Goal: Check status: Check status

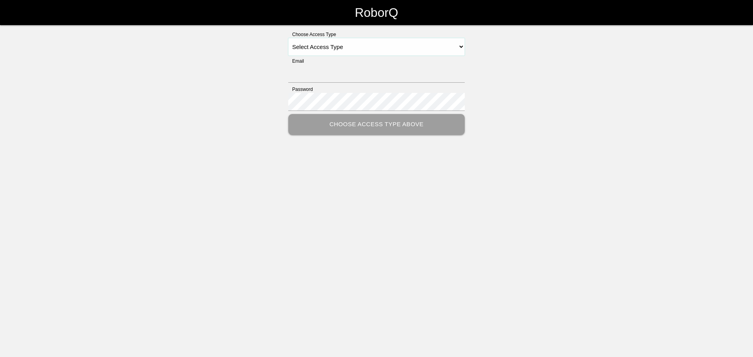
click at [330, 43] on select "Select Access Type Admin Customer Supervisor Worker" at bounding box center [376, 47] width 177 height 18
select select "Customer"
click at [288, 38] on select "Select Access Type Admin Customer Supervisor Worker" at bounding box center [376, 47] width 177 height 18
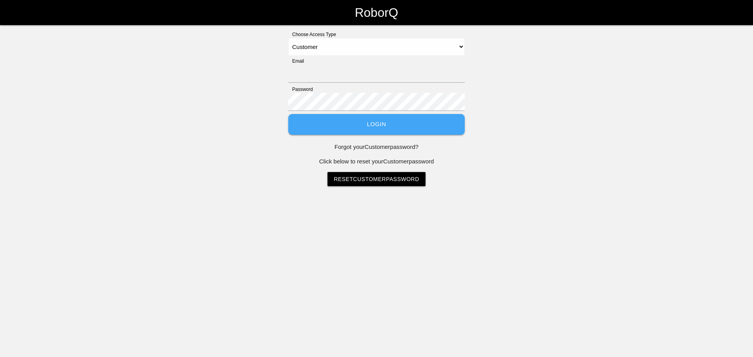
click at [357, 64] on div "Email" at bounding box center [376, 72] width 177 height 28
click at [354, 71] on input "Email" at bounding box center [376, 74] width 177 height 18
type input "kim.osborn@llproducts.com"
click at [359, 126] on button "Login" at bounding box center [376, 124] width 177 height 21
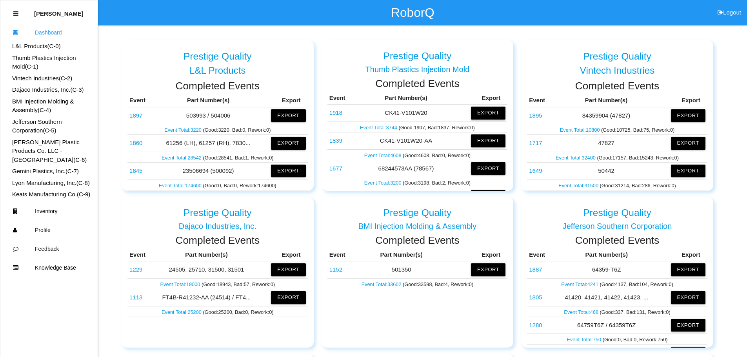
click at [481, 112] on button "Export" at bounding box center [488, 113] width 35 height 13
click at [474, 111] on button "Excel" at bounding box center [481, 112] width 15 height 7
click at [51, 44] on link "L&L Products (C- 0 )" at bounding box center [36, 46] width 49 height 7
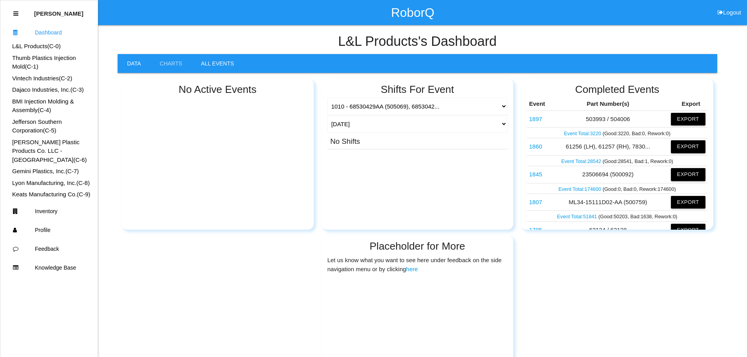
click at [220, 64] on link "All Events" at bounding box center [218, 63] width 52 height 19
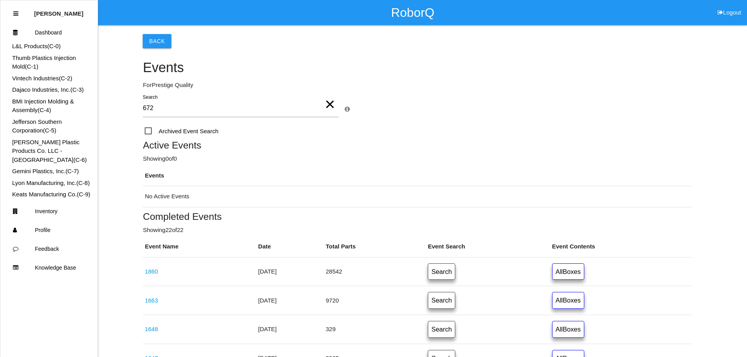
type input "6727"
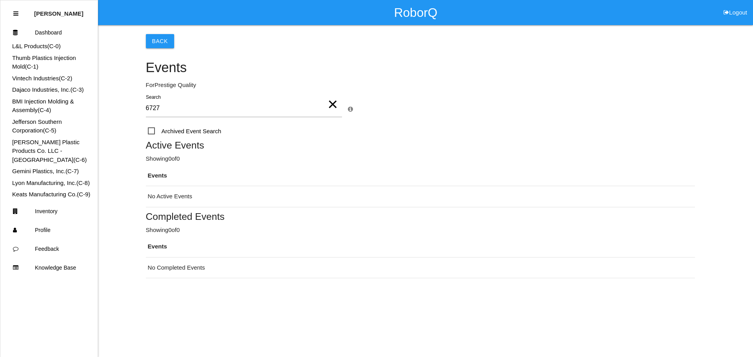
drag, startPoint x: 171, startPoint y: 112, endPoint x: 118, endPoint y: 115, distance: 53.0
click at [118, 115] on div "Back Events For Prestige Quality 6727 × Search Archived Event Search × Event Se…" at bounding box center [376, 151] width 753 height 253
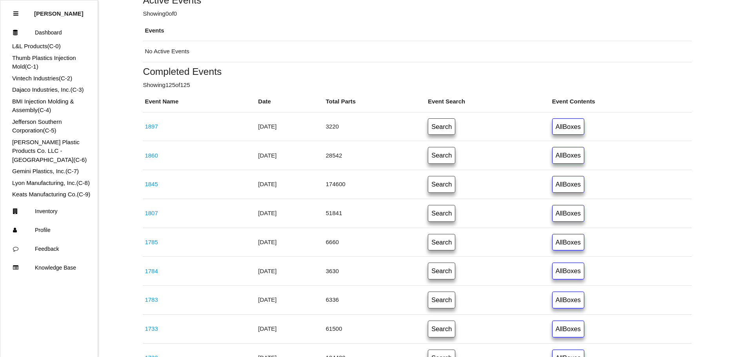
scroll to position [157, 0]
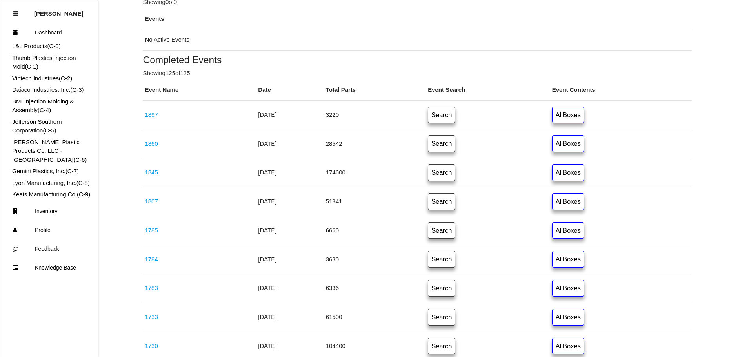
click at [67, 191] on link "Keats Manufacturing Co. (C- 9 )" at bounding box center [51, 194] width 78 height 7
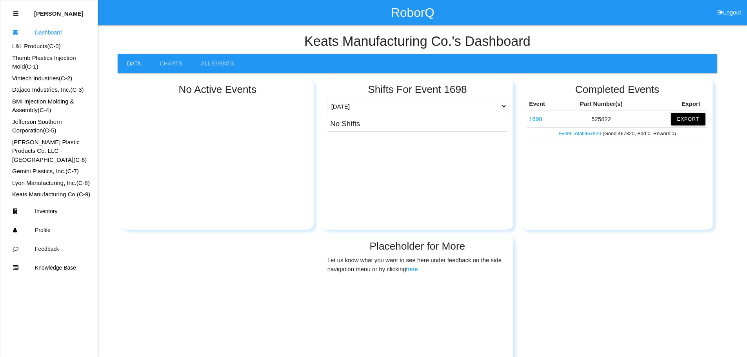
click at [535, 119] on link "1698" at bounding box center [535, 119] width 13 height 7
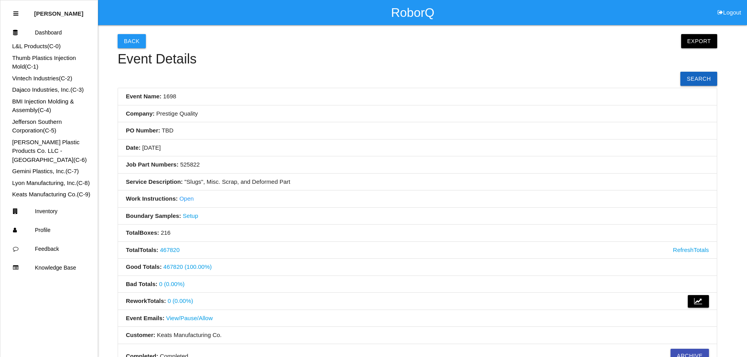
click at [62, 46] on div "L&L Products (C- 0 )" at bounding box center [48, 46] width 97 height 9
click at [53, 45] on link "L&L Products (C- 0 )" at bounding box center [36, 46] width 49 height 7
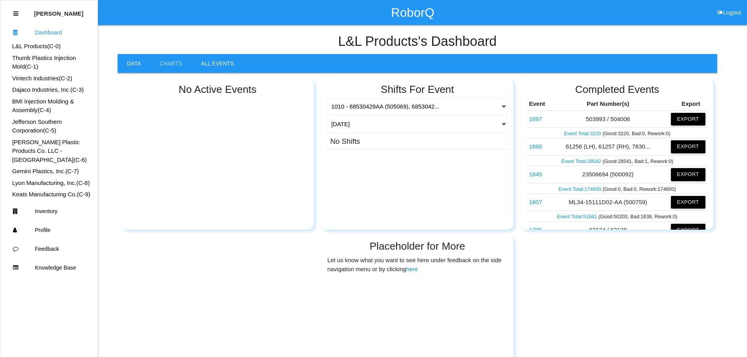
click at [227, 62] on link "All Events" at bounding box center [218, 63] width 52 height 19
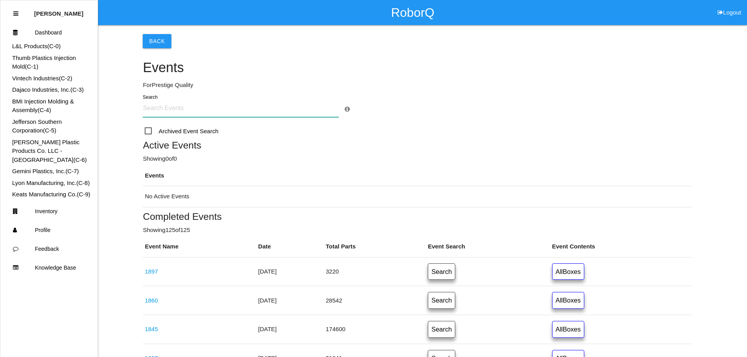
click at [235, 104] on input "text" at bounding box center [241, 108] width 196 height 18
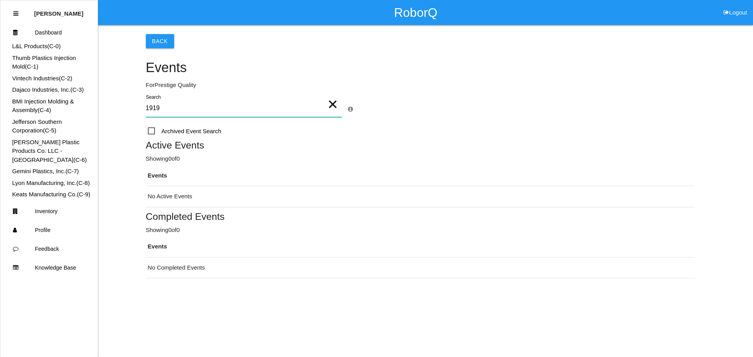
type input "1919"
click at [349, 109] on icon at bounding box center [350, 109] width 5 height 6
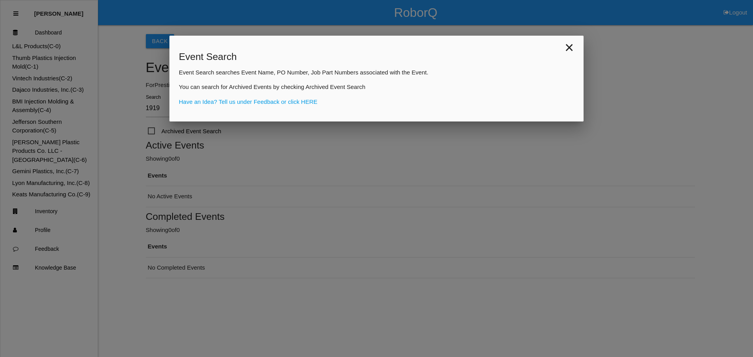
click at [571, 46] on span "×" at bounding box center [569, 48] width 29 height 24
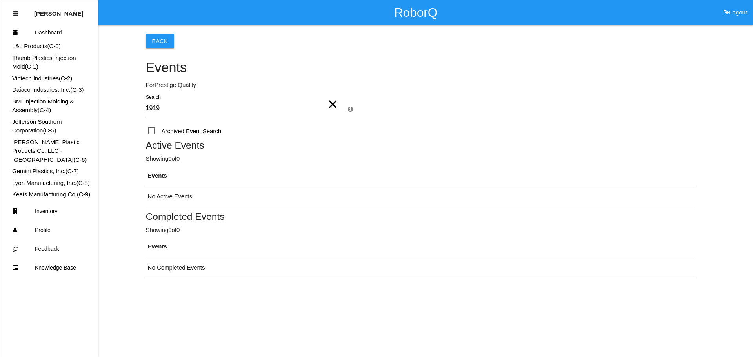
click at [57, 45] on link "L&L Products (C- 0 )" at bounding box center [36, 46] width 49 height 7
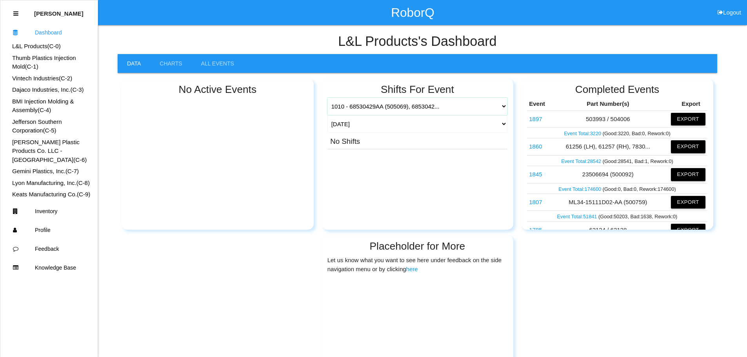
click at [501, 106] on select "1010 - 68530429AA (505069), 6853042... 1006 - 71263-0C040 (62723) 1013 - 847124…" at bounding box center [418, 107] width 180 height 18
click at [502, 107] on select "1010 - 68530429AA (505069), 6853042... 1006 - 71263-0C040 (62723) 1013 - 847124…" at bounding box center [418, 107] width 180 height 18
click at [42, 191] on link "Keats Manufacturing Co. (C- 9 )" at bounding box center [51, 194] width 78 height 7
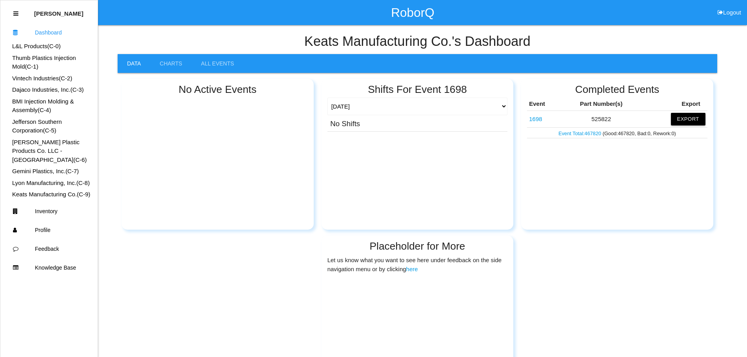
click at [56, 46] on link "L&L Products (C- 0 )" at bounding box center [36, 46] width 49 height 7
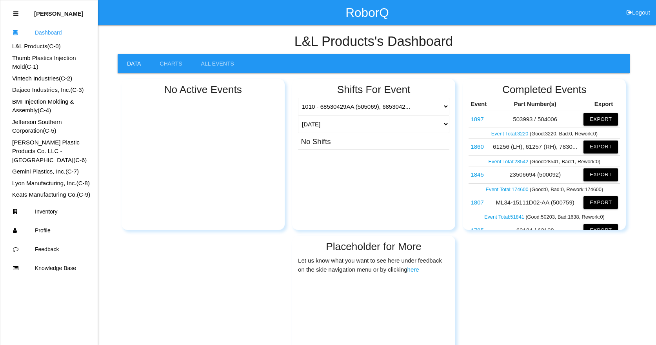
click at [635, 6] on button "Logout" at bounding box center [638, 3] width 35 height 6
select select "Customer"
